Goal: Task Accomplishment & Management: Manage account settings

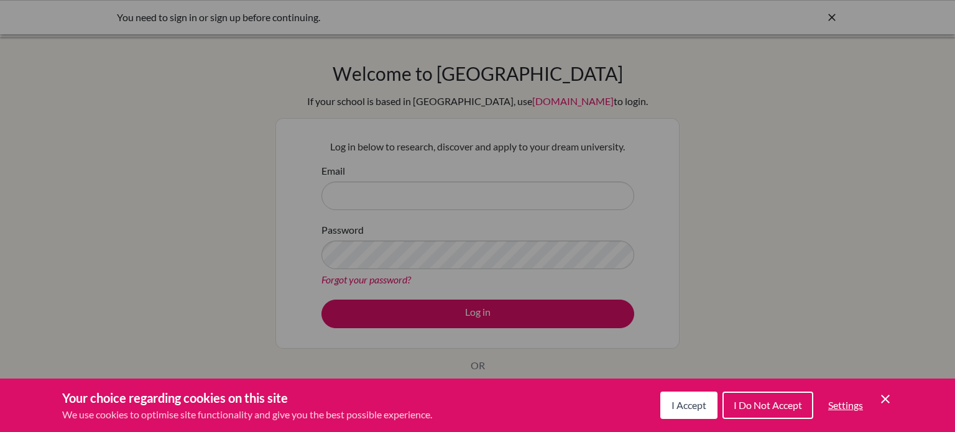
click at [884, 400] on icon "Save and close" at bounding box center [885, 399] width 9 height 9
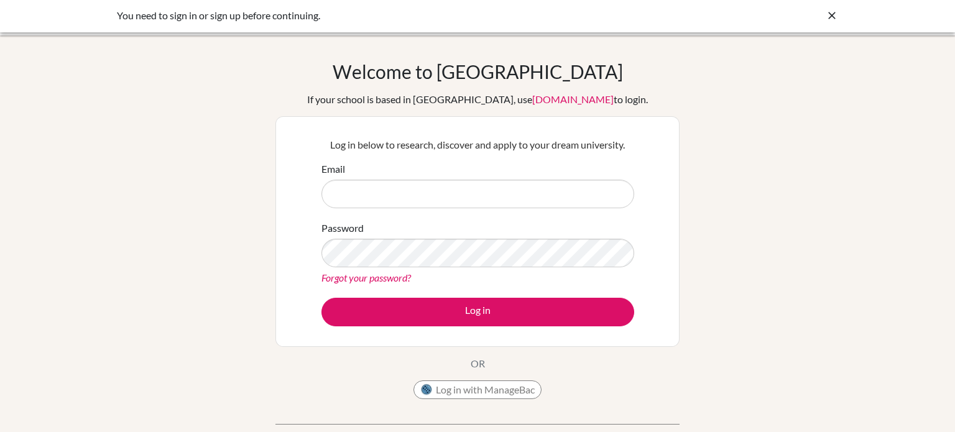
scroll to position [3, 0]
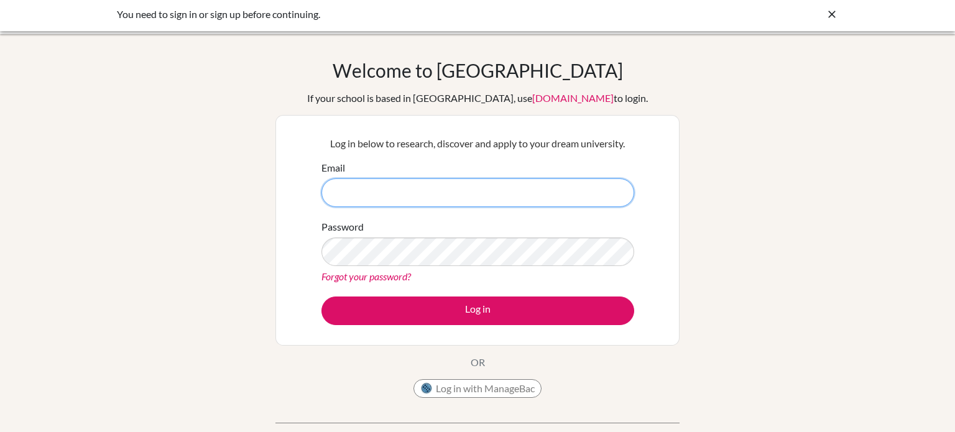
click at [381, 185] on input "Email" at bounding box center [477, 192] width 313 height 29
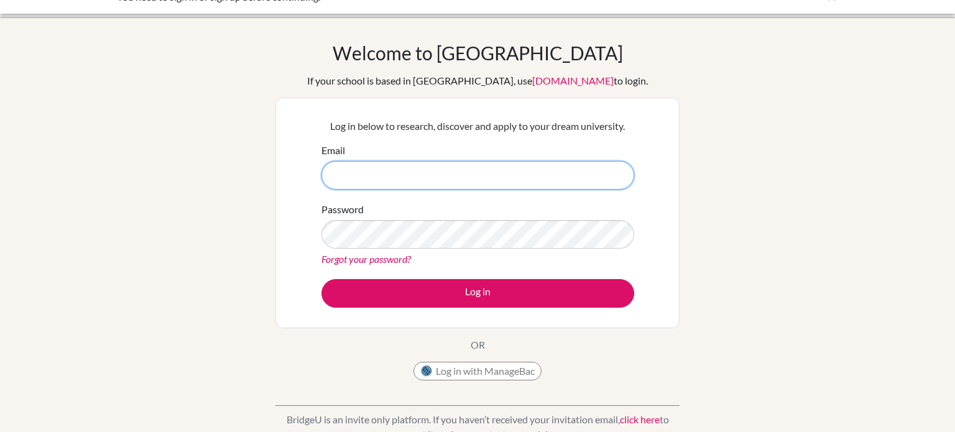
scroll to position [0, 0]
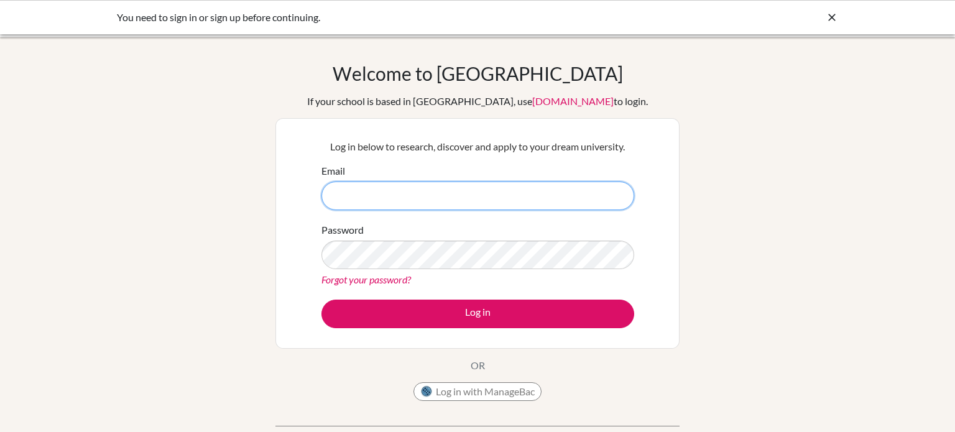
click at [351, 186] on input "Email" at bounding box center [477, 195] width 313 height 29
type input "[EMAIL_ADDRESS][DOMAIN_NAME]"
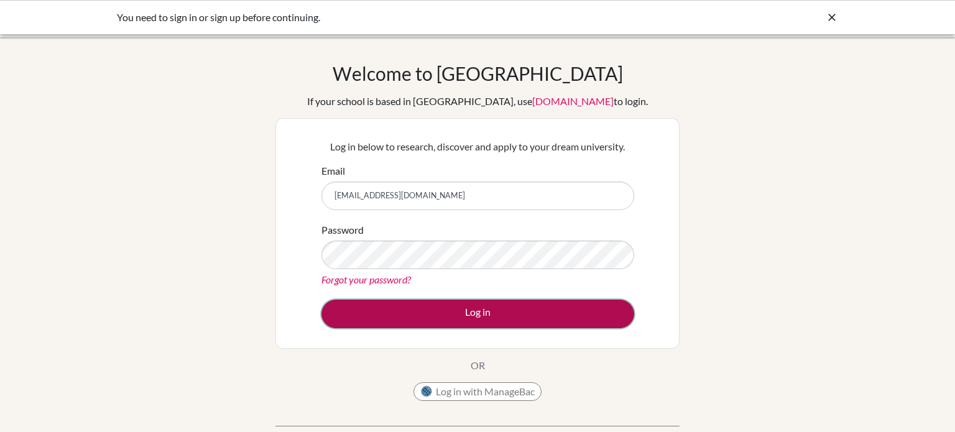
click at [371, 313] on button "Log in" at bounding box center [477, 314] width 313 height 29
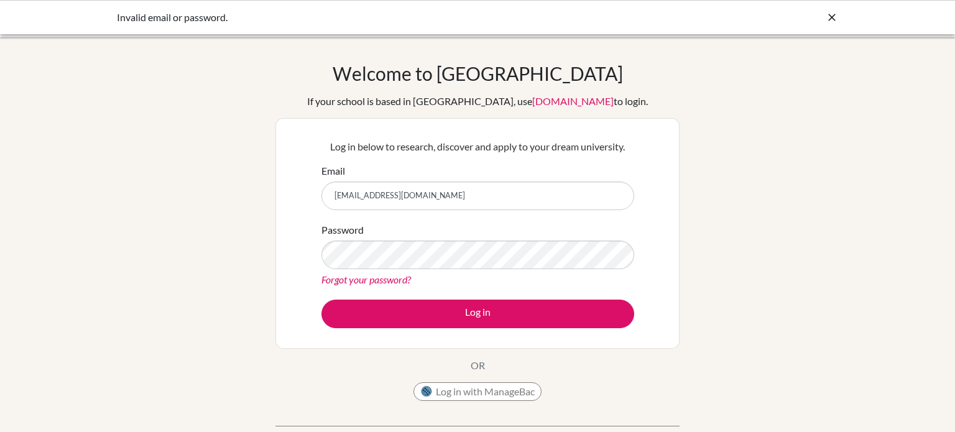
drag, startPoint x: 453, startPoint y: 193, endPoint x: 254, endPoint y: 193, distance: 198.9
click at [254, 193] on div "Welcome to [GEOGRAPHIC_DATA] If your school is based in [GEOGRAPHIC_DATA], use …" at bounding box center [477, 265] width 955 height 406
click at [214, 191] on div "Welcome to [GEOGRAPHIC_DATA] If your school is based in [GEOGRAPHIC_DATA], use …" at bounding box center [477, 265] width 955 height 406
click at [829, 19] on icon at bounding box center [831, 17] width 12 height 12
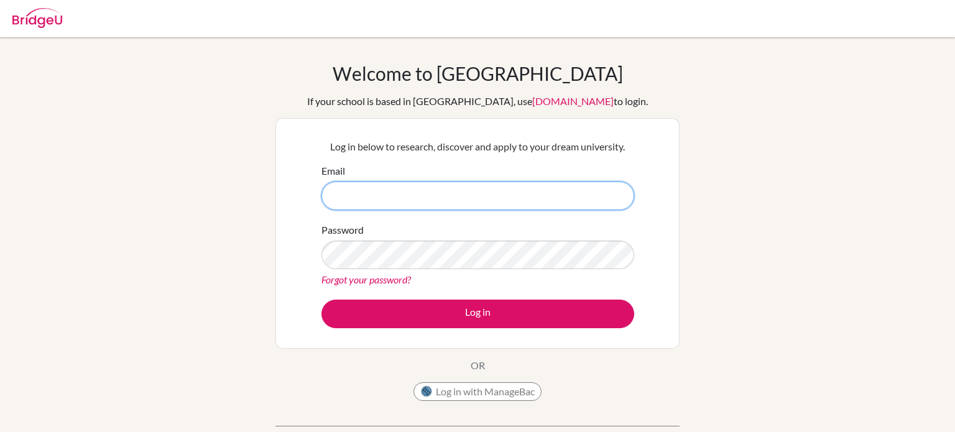
click at [385, 187] on input "Email" at bounding box center [477, 195] width 313 height 29
type input "[EMAIL_ADDRESS][DOMAIN_NAME]"
click at [357, 193] on input "[EMAIL_ADDRESS][DOMAIN_NAME]" at bounding box center [477, 195] width 313 height 29
click at [355, 194] on input "[EMAIL_ADDRESS][DOMAIN_NAME]" at bounding box center [477, 195] width 313 height 29
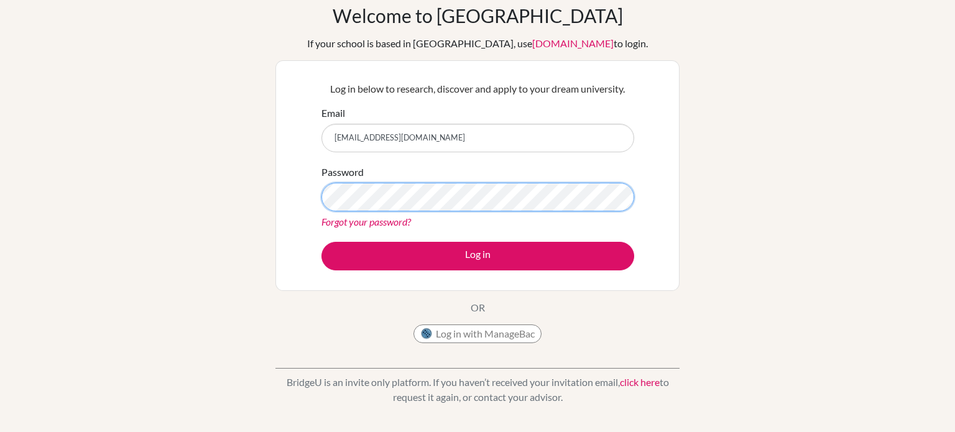
scroll to position [68, 0]
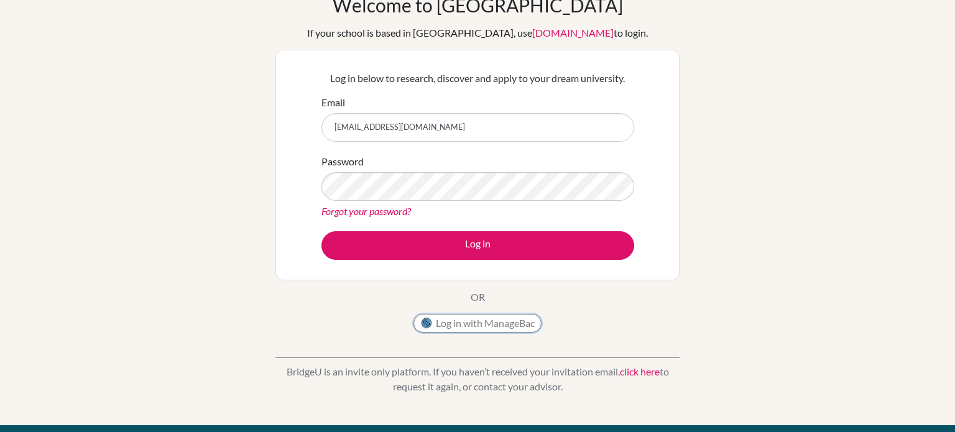
click at [449, 323] on button "Log in with ManageBac" at bounding box center [477, 323] width 128 height 19
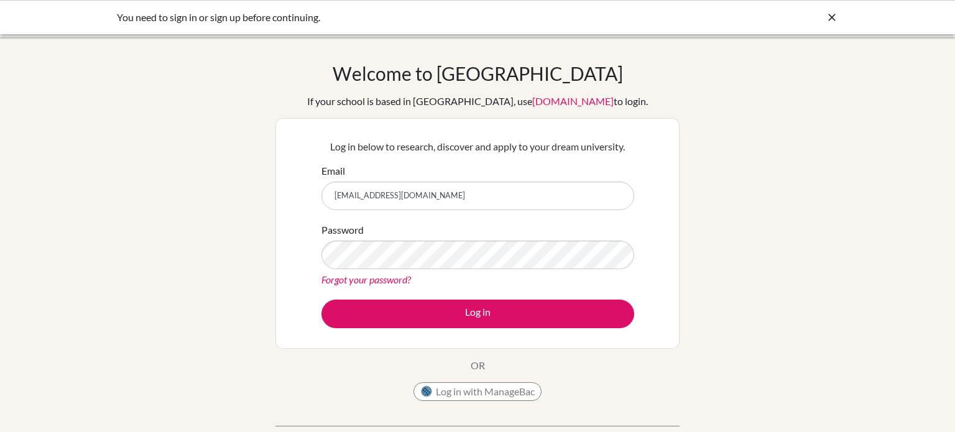
click at [354, 278] on link "Forgot your password?" at bounding box center [365, 279] width 89 height 12
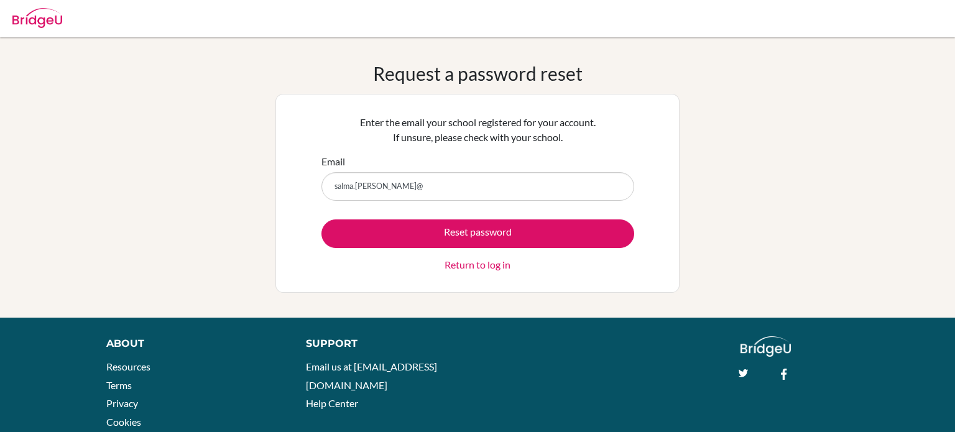
type input "[EMAIL_ADDRESS][DOMAIN_NAME]"
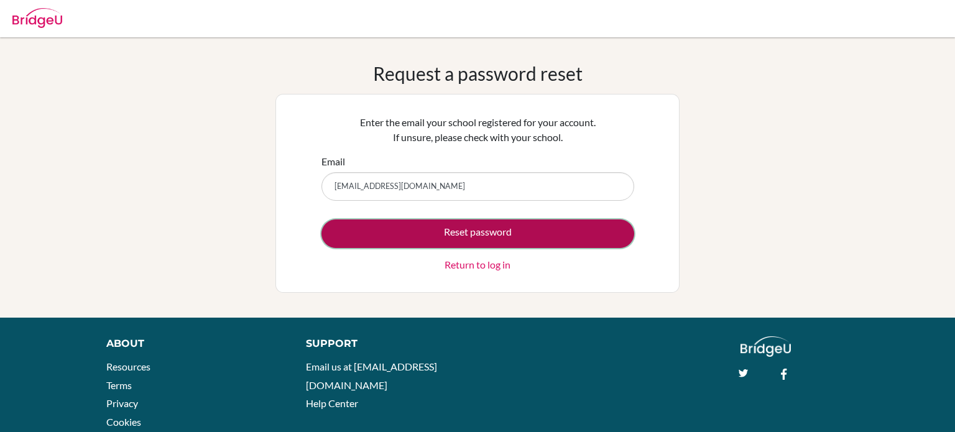
click at [408, 238] on button "Reset password" at bounding box center [477, 233] width 313 height 29
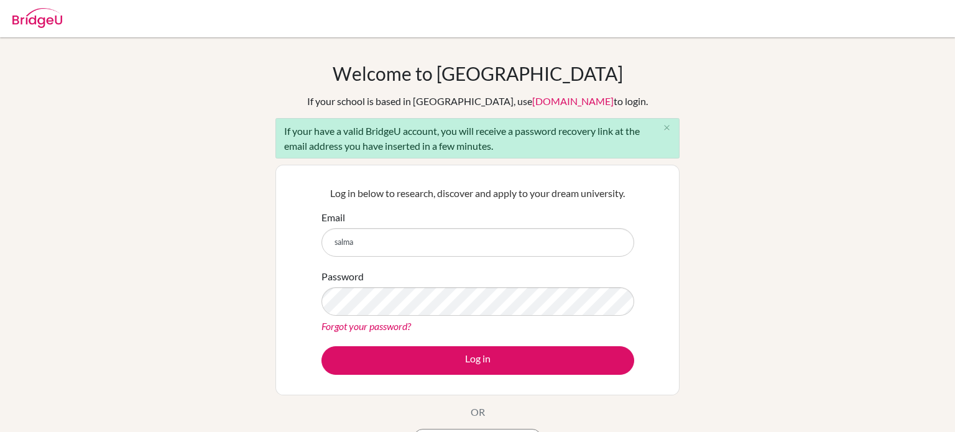
type input "[EMAIL_ADDRESS][DOMAIN_NAME]"
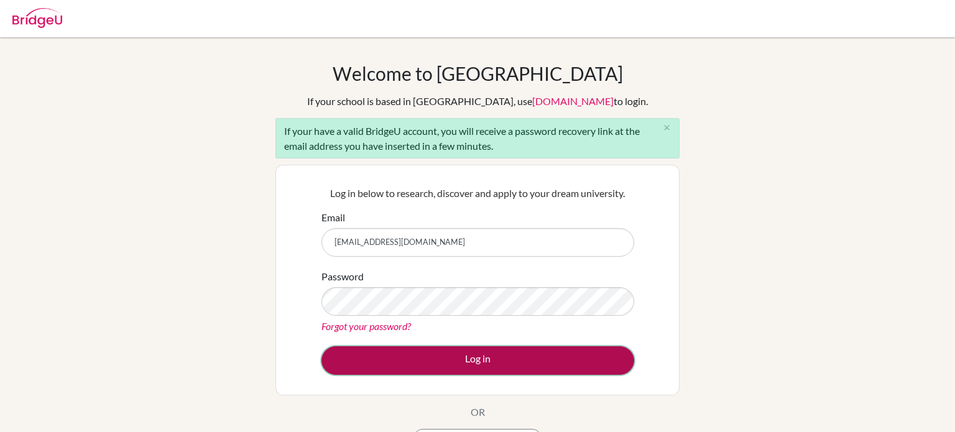
click at [404, 359] on button "Log in" at bounding box center [477, 360] width 313 height 29
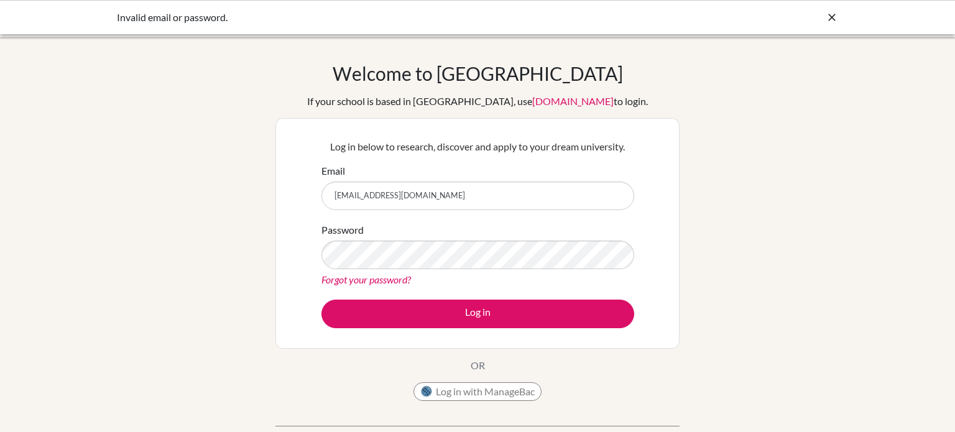
click at [357, 295] on form "Email salma.khalid@summitschool.ae Password Forgot your password? Log in" at bounding box center [477, 245] width 313 height 165
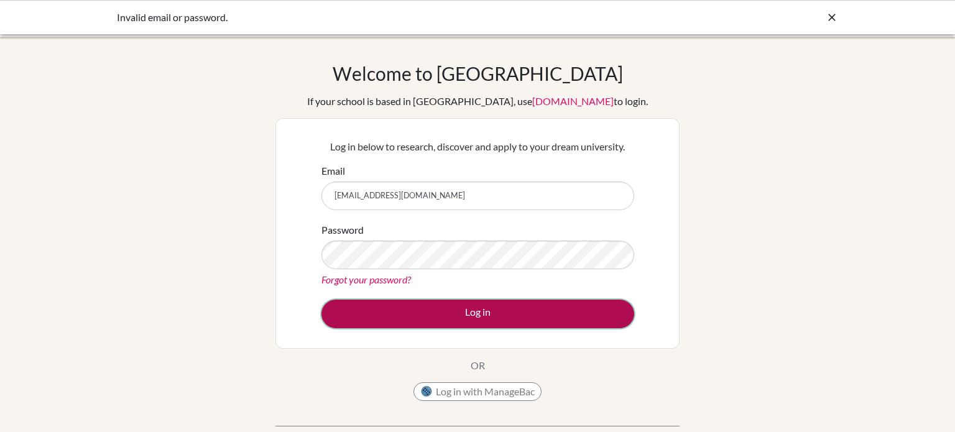
click at [347, 308] on button "Log in" at bounding box center [477, 314] width 313 height 29
click at [353, 303] on button "Log in" at bounding box center [477, 314] width 313 height 29
click at [345, 315] on button "Log in" at bounding box center [477, 314] width 313 height 29
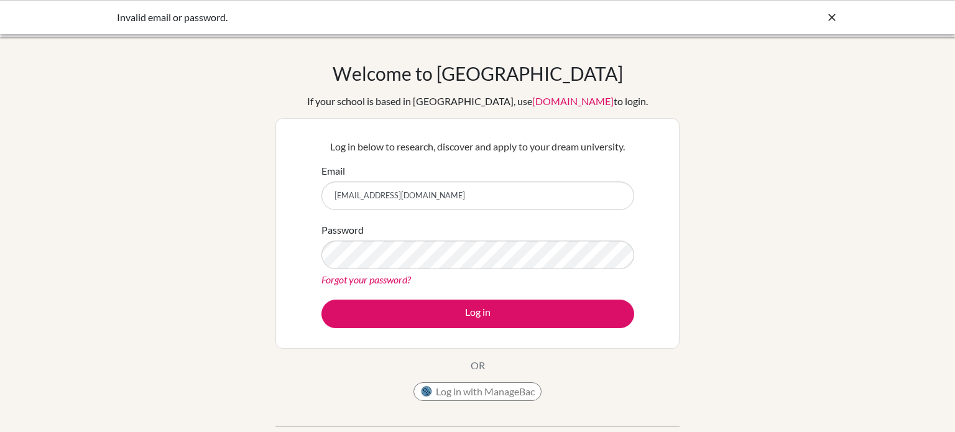
click at [339, 282] on link "Forgot your password?" at bounding box center [365, 279] width 89 height 12
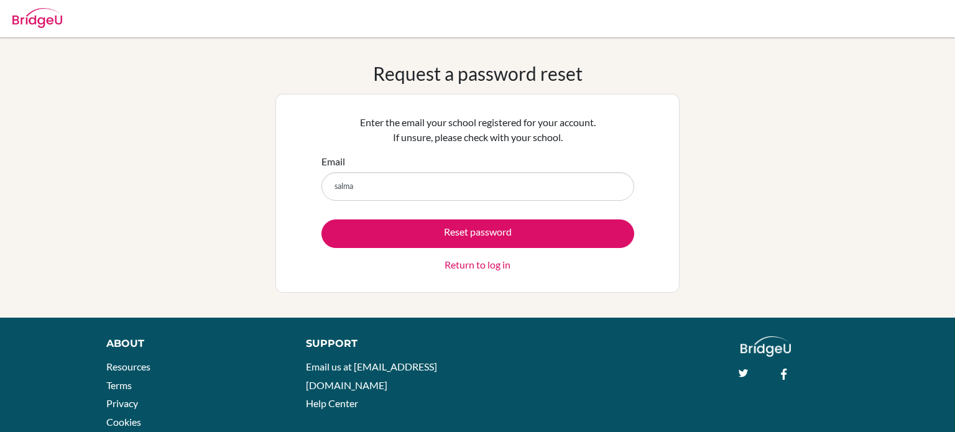
type input "[EMAIL_ADDRESS][DOMAIN_NAME]"
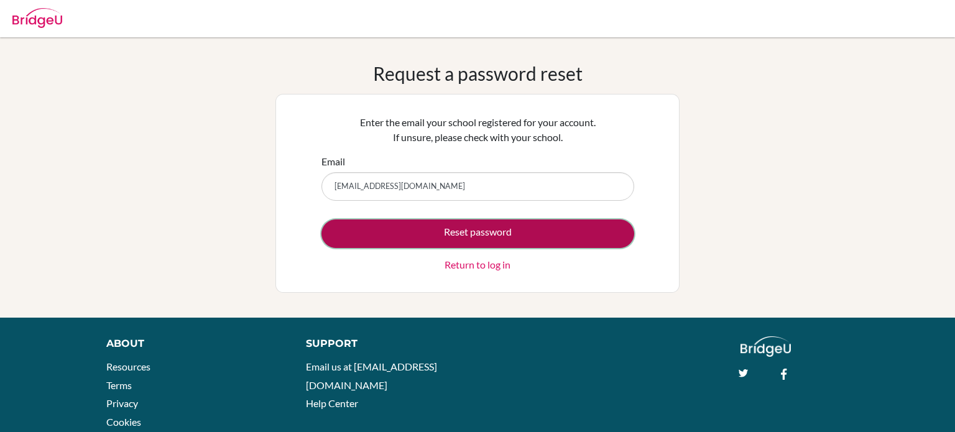
click at [419, 228] on button "Reset password" at bounding box center [477, 233] width 313 height 29
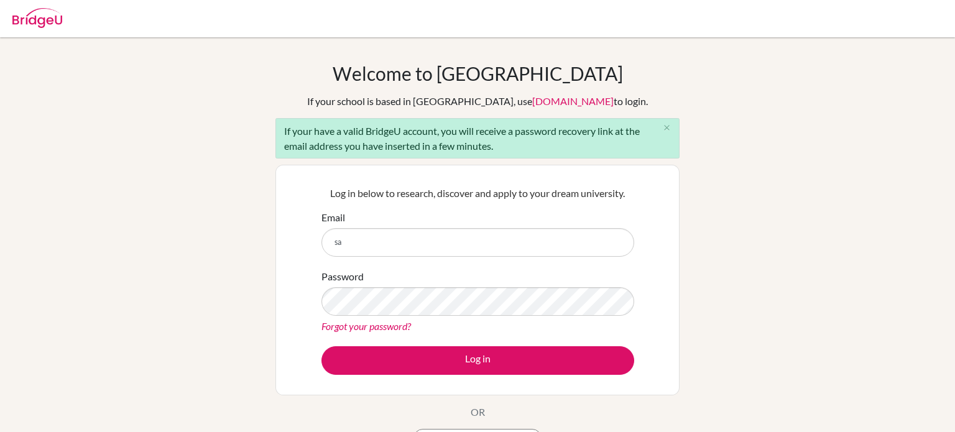
type input "salma.khalid@summitschool.ae"
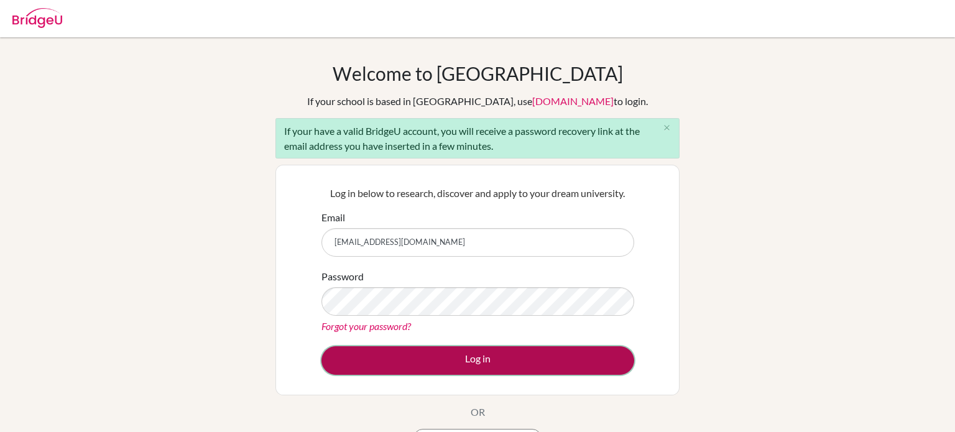
click at [391, 356] on button "Log in" at bounding box center [477, 360] width 313 height 29
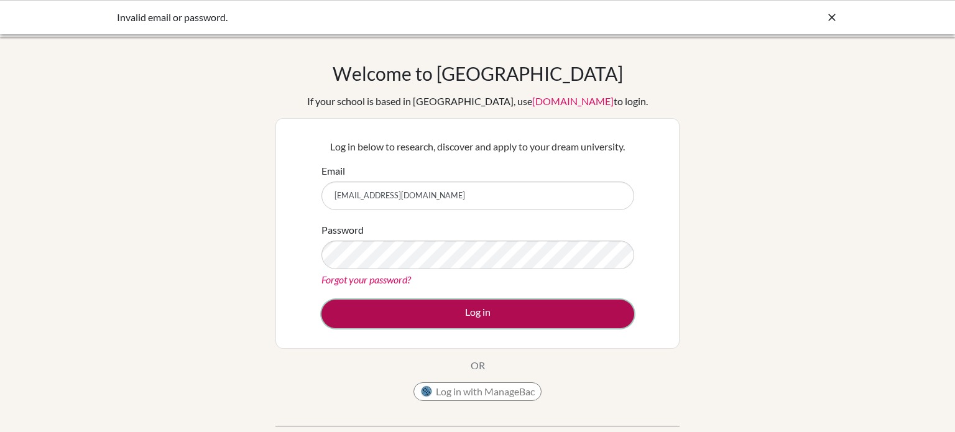
click at [363, 309] on button "Log in" at bounding box center [477, 314] width 313 height 29
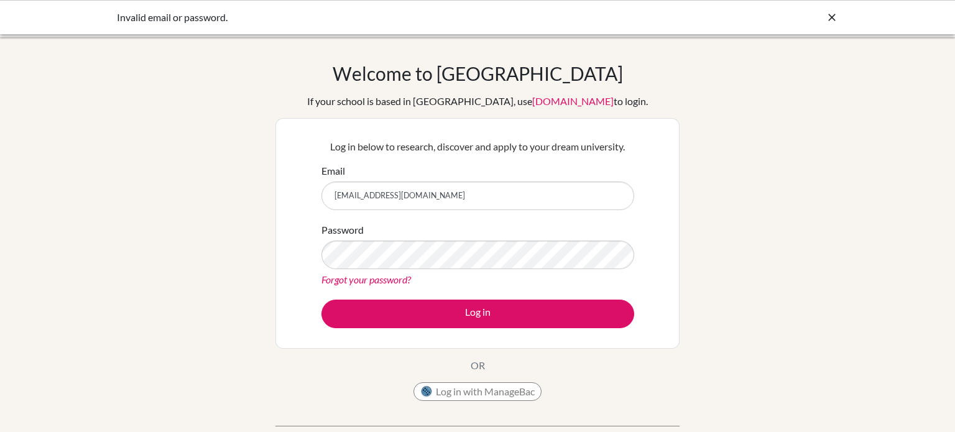
click at [381, 283] on link "Forgot your password?" at bounding box center [365, 279] width 89 height 12
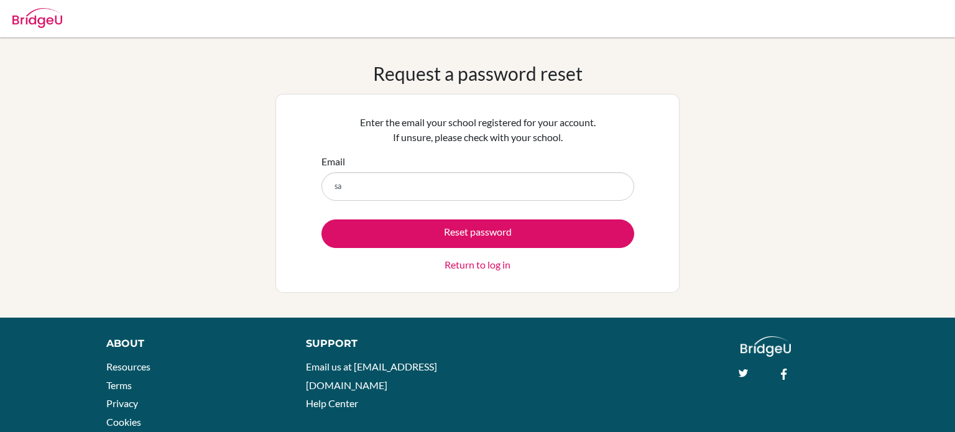
type input "s"
type input "[EMAIL_ADDRESS][DOMAIN_NAME]"
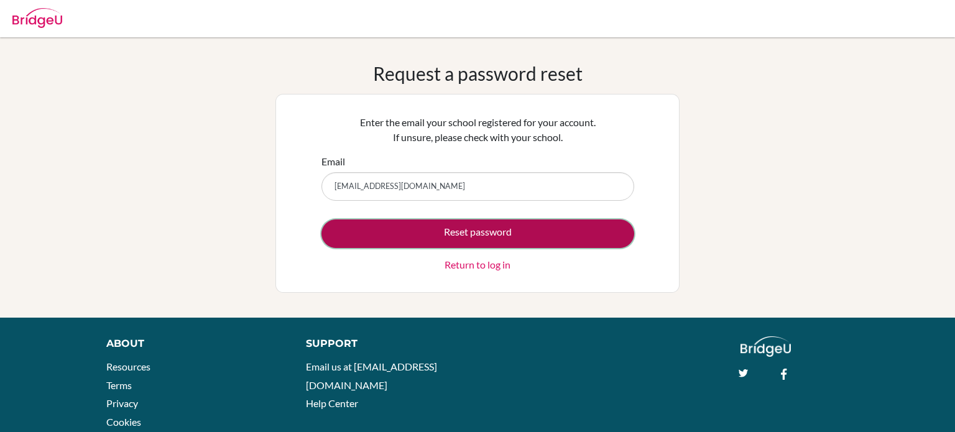
click at [413, 231] on button "Reset password" at bounding box center [477, 233] width 313 height 29
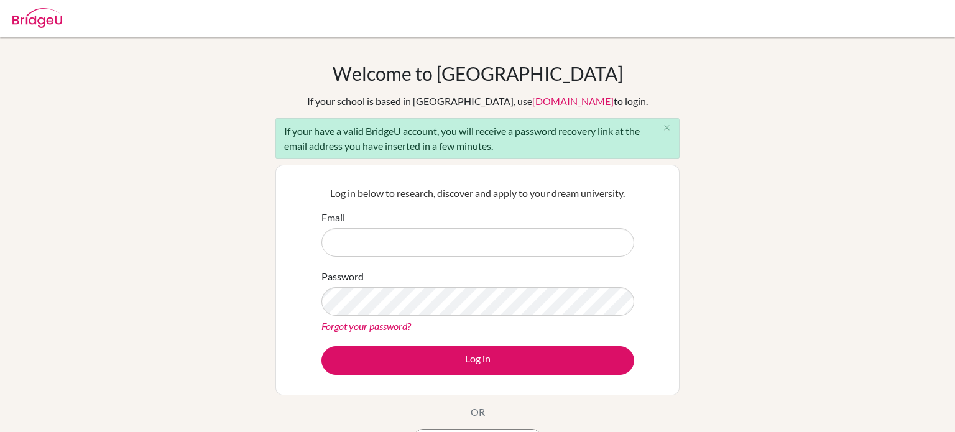
click at [429, 235] on input "Email" at bounding box center [477, 242] width 313 height 29
type input "[EMAIL_ADDRESS][DOMAIN_NAME]"
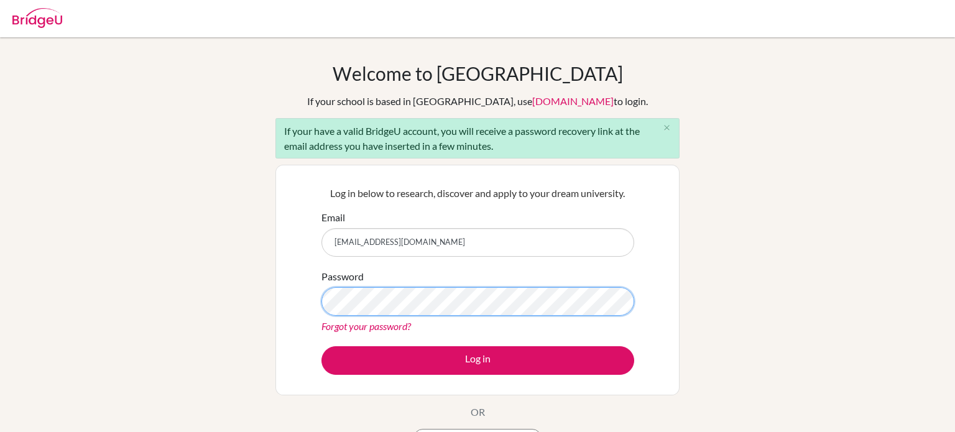
click at [321, 346] on button "Log in" at bounding box center [477, 360] width 313 height 29
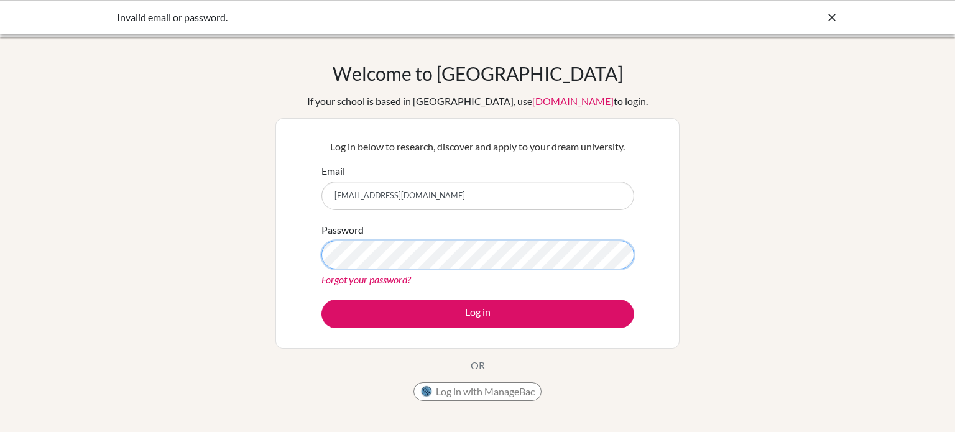
click at [321, 300] on button "Log in" at bounding box center [477, 314] width 313 height 29
click at [342, 278] on link "Forgot your password?" at bounding box center [365, 279] width 89 height 12
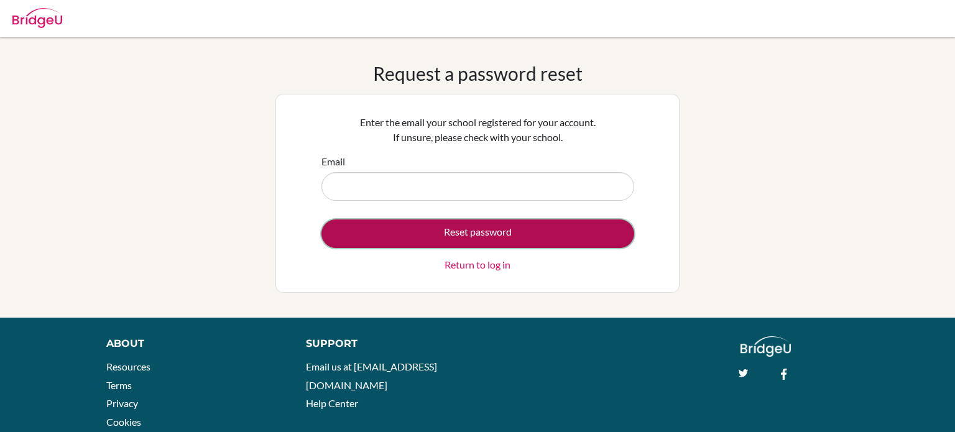
click at [431, 236] on button "Reset password" at bounding box center [477, 233] width 313 height 29
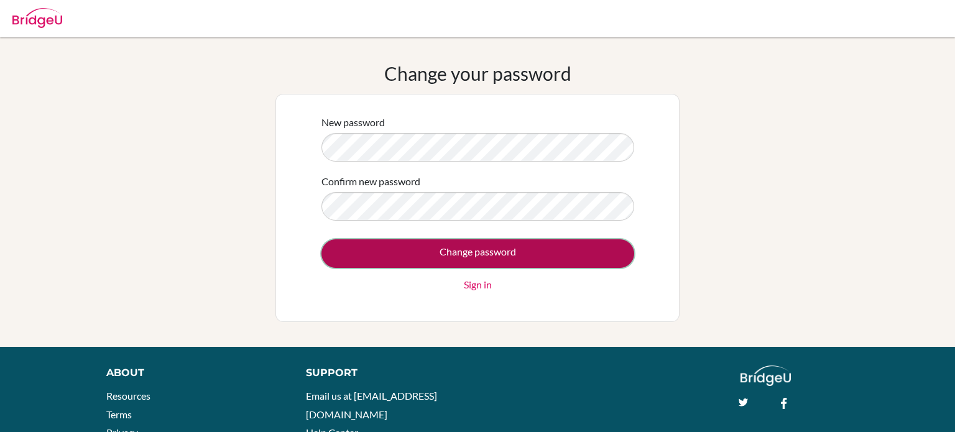
click at [372, 245] on input "Change password" at bounding box center [477, 253] width 313 height 29
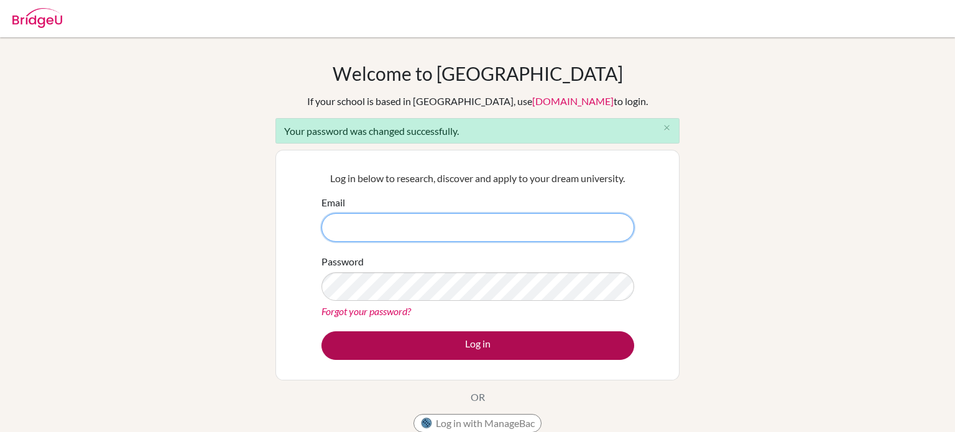
type input "[EMAIL_ADDRESS][DOMAIN_NAME]"
click at [380, 344] on button "Log in" at bounding box center [477, 345] width 313 height 29
